Goal: Information Seeking & Learning: Check status

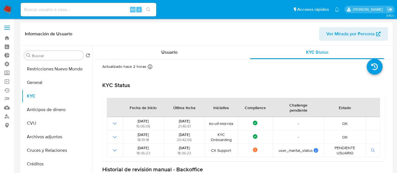
select select "10"
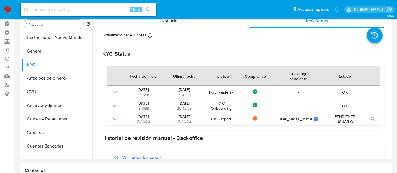
scroll to position [42, 0]
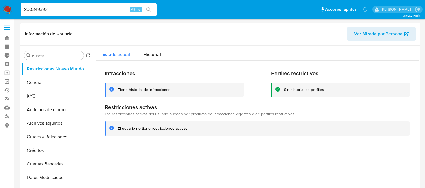
select select "10"
click at [63, 9] on input "800349392" at bounding box center [89, 9] width 136 height 7
paste input "40202651"
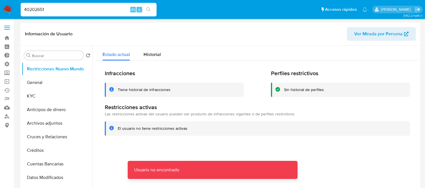
click at [63, 9] on input "40202651" at bounding box center [89, 9] width 136 height 7
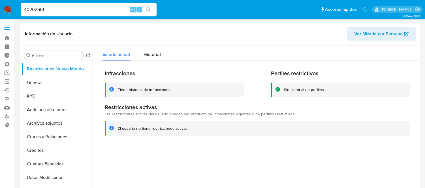
type input "40202651"
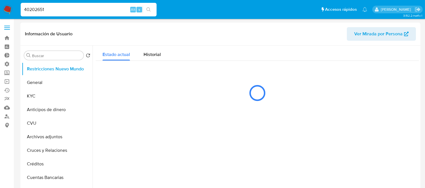
select select "10"
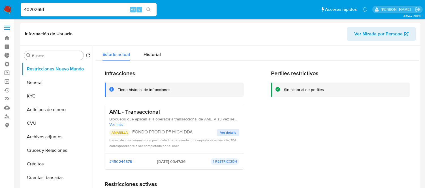
drag, startPoint x: 386, startPoint y: 1, endPoint x: 242, endPoint y: 27, distance: 146.5
click at [242, 27] on div "Información de Usuario Ver Mirada por Persona" at bounding box center [220, 34] width 400 height 23
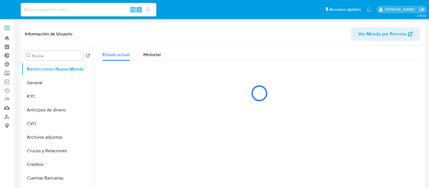
select select "10"
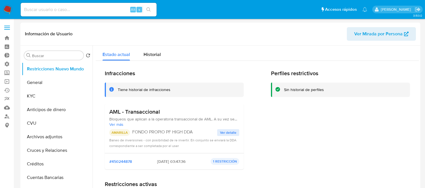
click at [51, 13] on input at bounding box center [89, 9] width 136 height 7
paste input "40202651"
click at [31, 91] on button "KYC" at bounding box center [55, 96] width 66 height 14
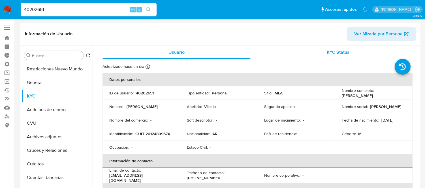
click at [315, 58] on div "KYC Status" at bounding box center [338, 53] width 148 height 14
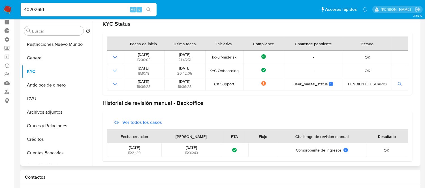
scroll to position [63, 0]
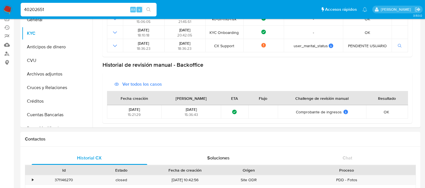
click at [114, 7] on input "40202651" at bounding box center [89, 9] width 136 height 7
paste input "PNsqWpNhkdZTf4OA0y0HgCaR"
type input "PNsqWpNhkdZTf4OA0y0HgCaR"
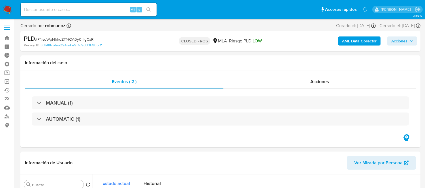
select select "10"
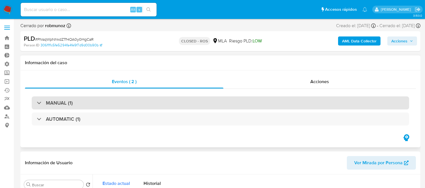
click at [116, 108] on div "MANUAL (1)" at bounding box center [220, 102] width 377 height 13
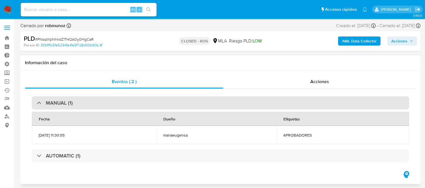
click at [116, 108] on div "MANUAL (1)" at bounding box center [220, 102] width 377 height 13
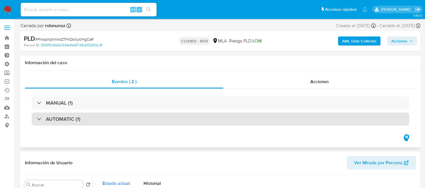
click at [95, 122] on div "AUTOMATIC (1)" at bounding box center [220, 119] width 377 height 13
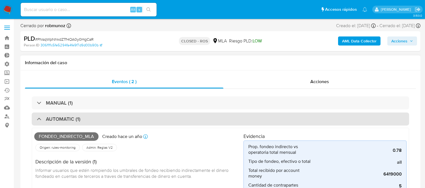
click at [95, 122] on div "AUTOMATIC (1)" at bounding box center [220, 119] width 377 height 13
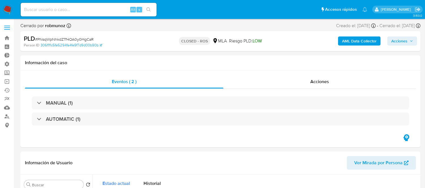
click at [50, 5] on div "Alt s" at bounding box center [89, 10] width 136 height 14
click at [50, 8] on input at bounding box center [89, 9] width 136 height 7
paste input "2352071450"
type input "2352071450"
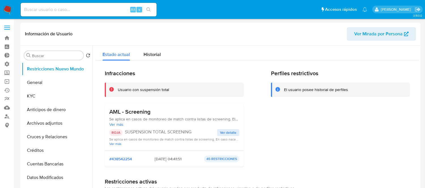
select select "10"
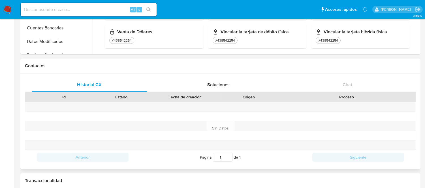
scroll to position [283, 0]
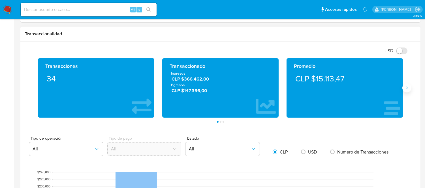
click at [406, 87] on icon "Siguiente" at bounding box center [406, 88] width 5 height 5
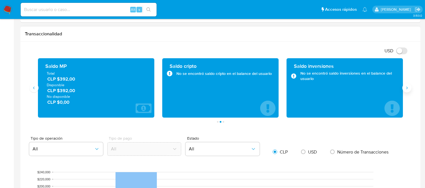
click at [407, 92] on button "Siguiente" at bounding box center [406, 87] width 9 height 9
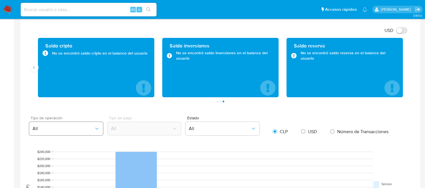
scroll to position [314, 0]
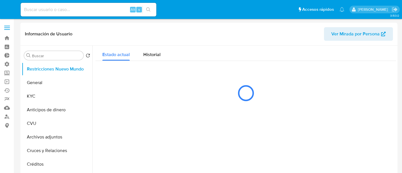
select select "10"
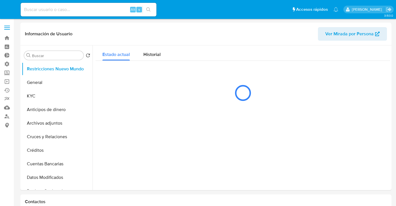
select select "10"
